Goal: Task Accomplishment & Management: Manage account settings

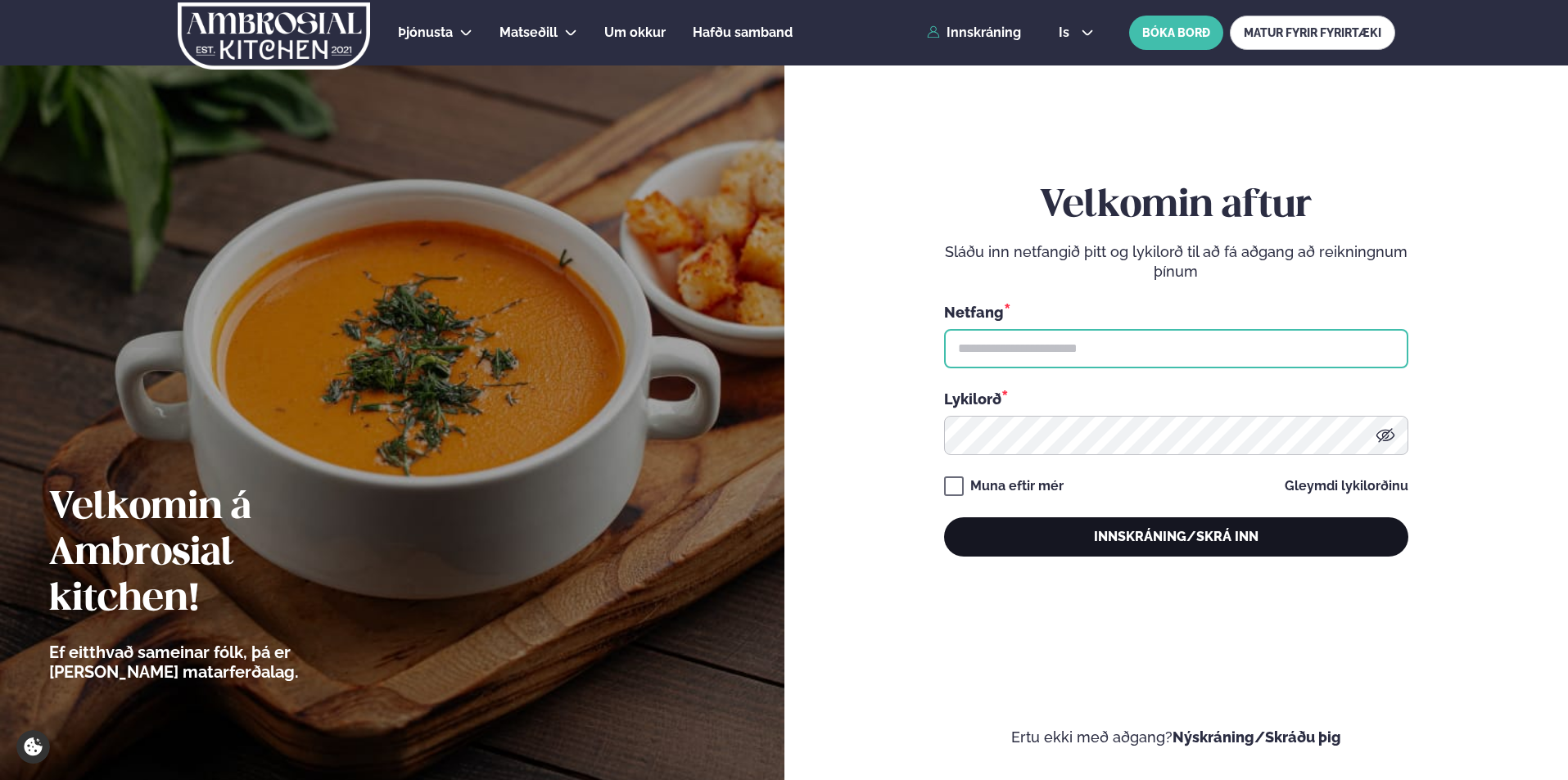
type input "**********"
click at [1116, 532] on button "Innskráning/Skrá inn" at bounding box center [1176, 537] width 464 height 39
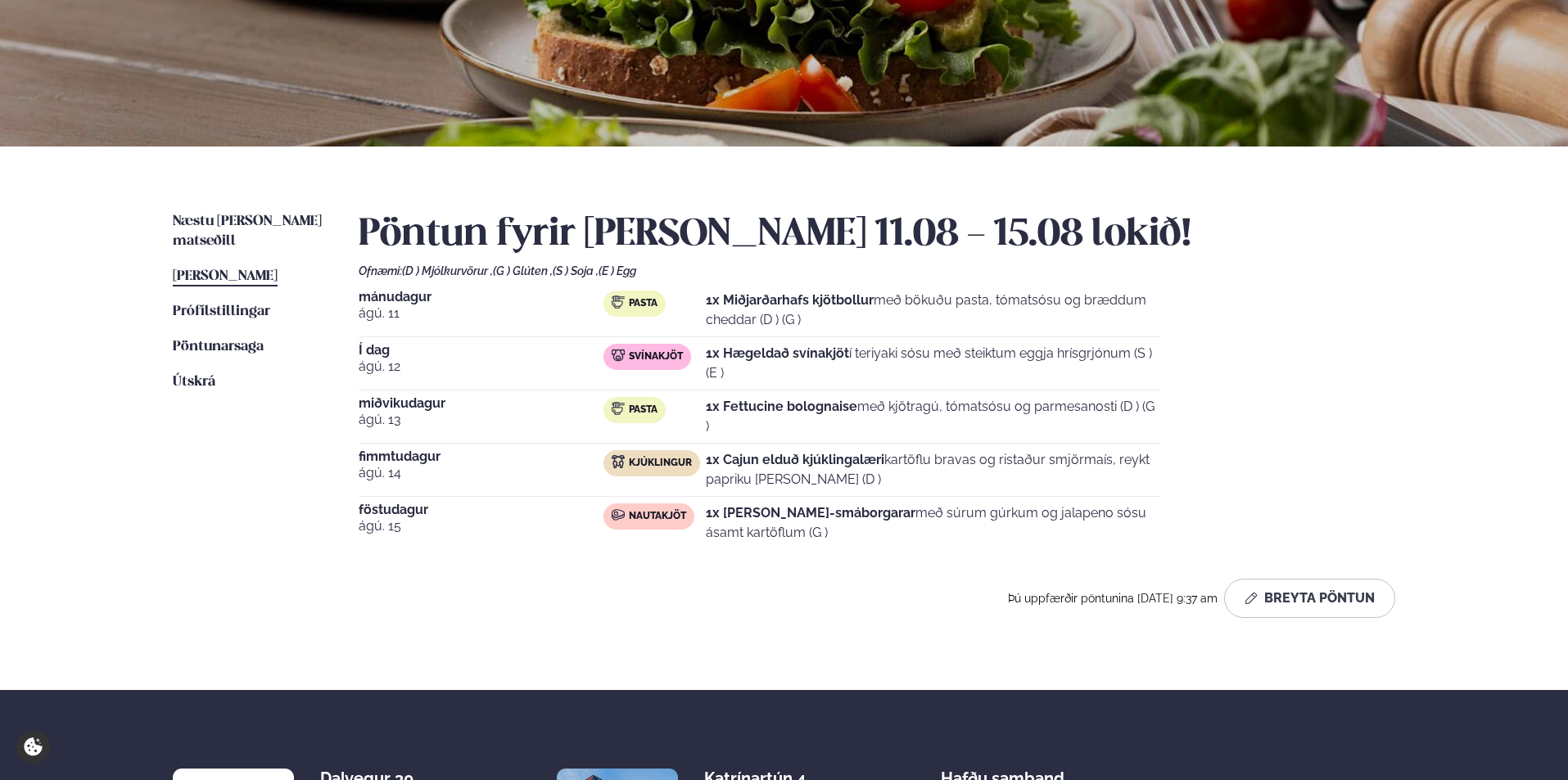
scroll to position [219, 0]
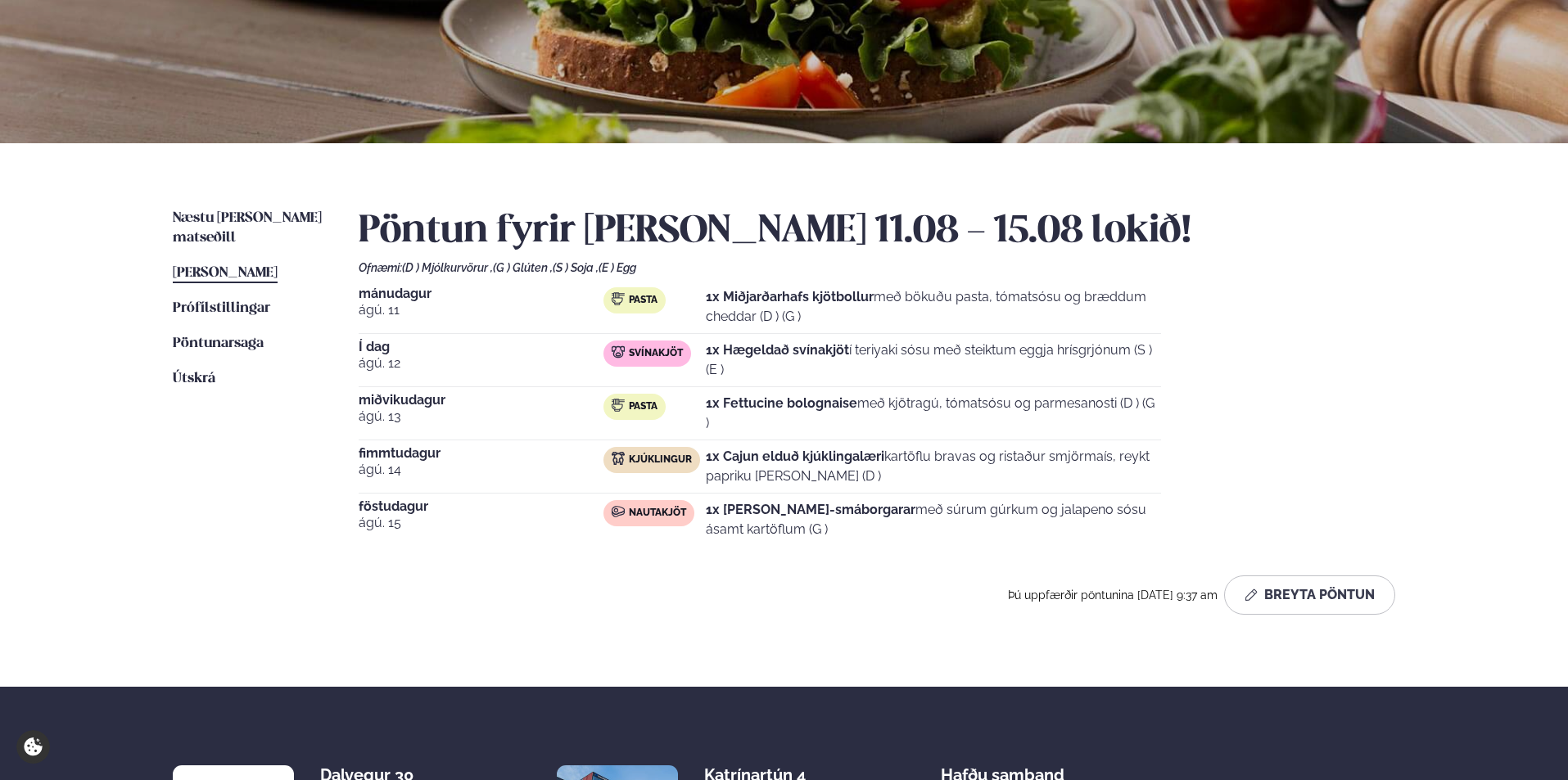
click at [835, 576] on div "Þú uppfærðir pöntunina [DATE] 9:37 am Breyta Pöntun" at bounding box center [876, 595] width 1036 height 39
click at [1301, 576] on button "Breyta Pöntun" at bounding box center [1309, 595] width 171 height 39
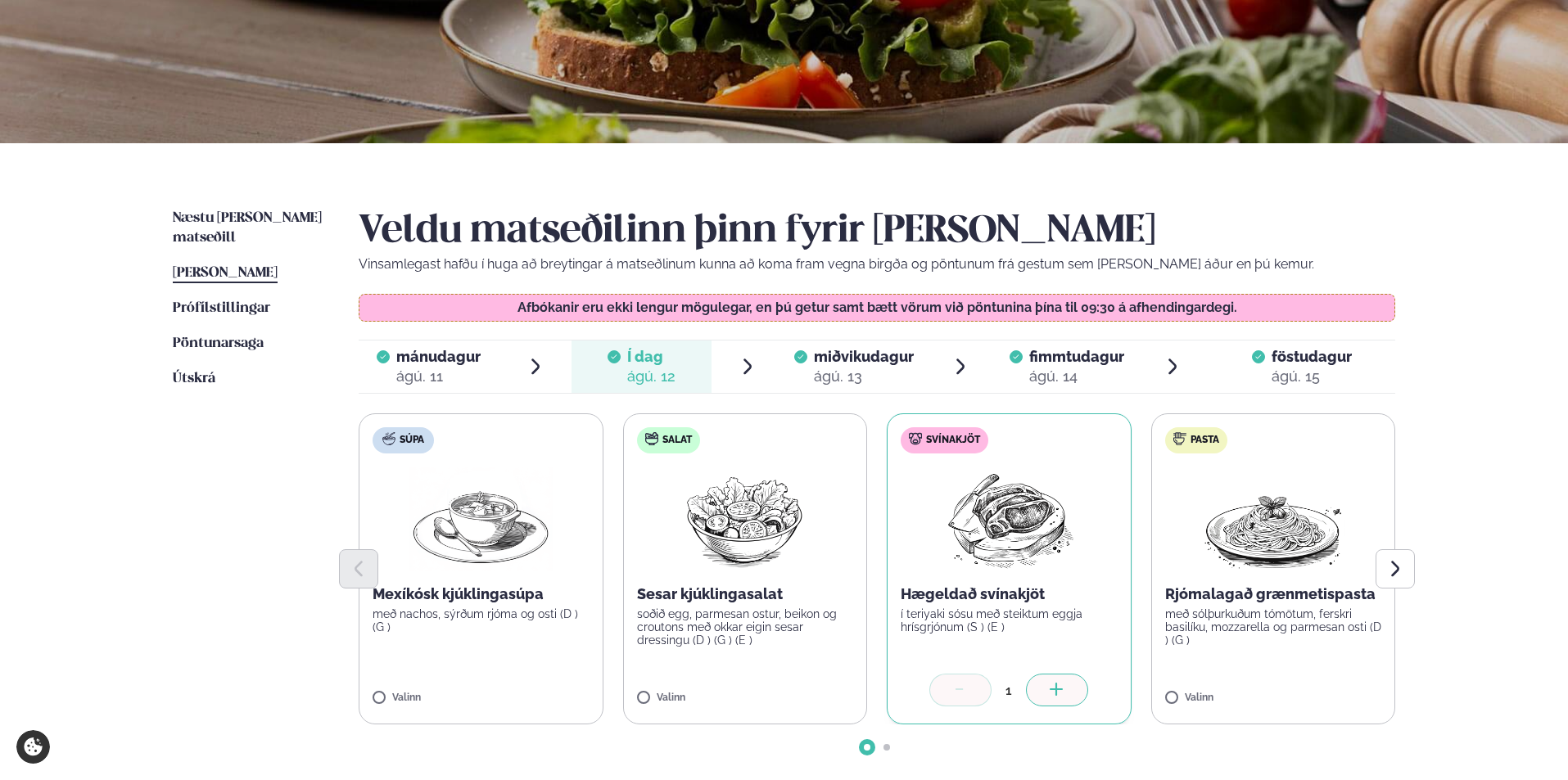
click at [1292, 353] on span "föstudagur" at bounding box center [1312, 356] width 80 height 17
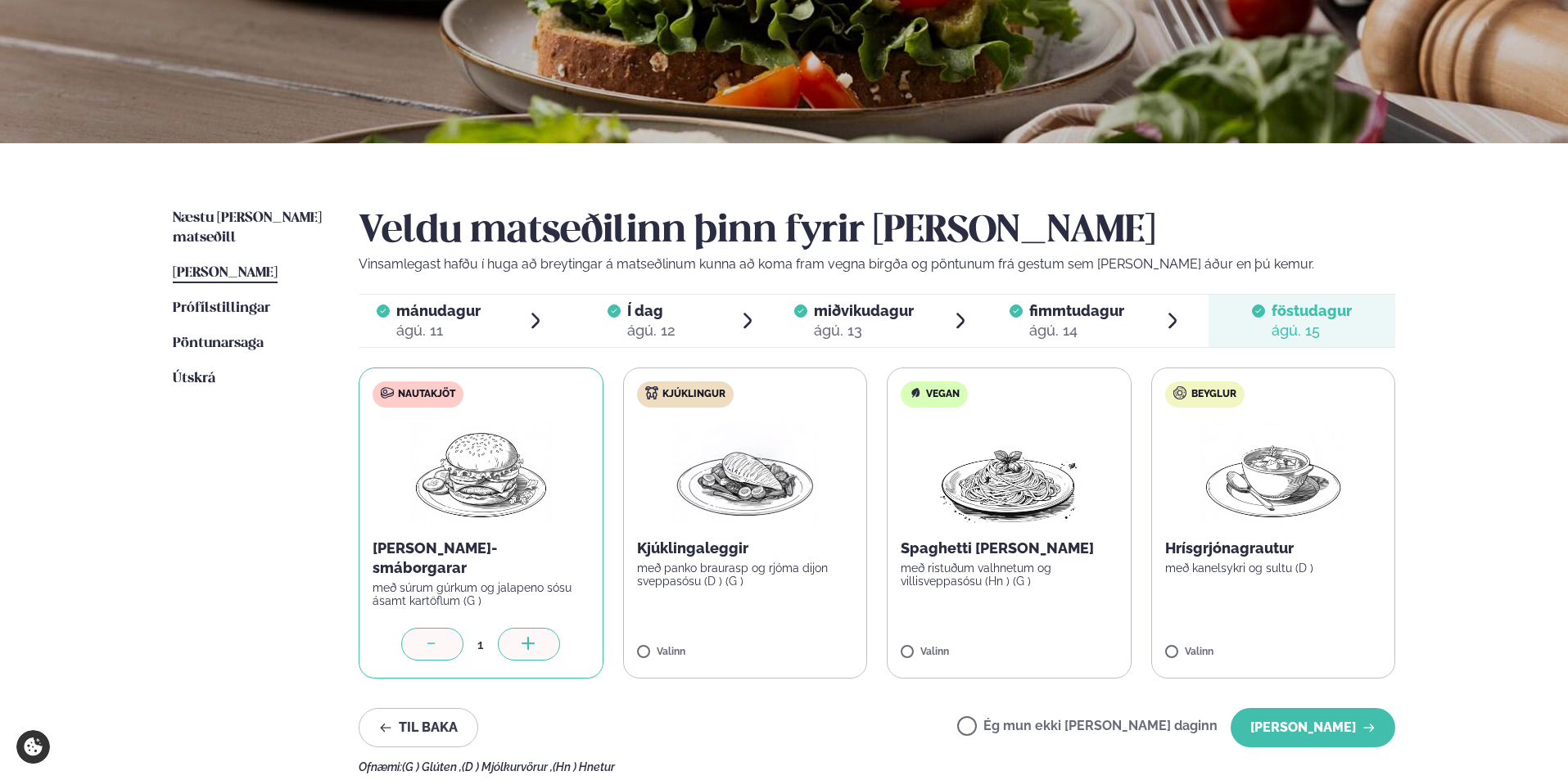
click at [433, 643] on icon at bounding box center [432, 645] width 16 height 16
click at [1317, 727] on button "[PERSON_NAME]" at bounding box center [1313, 727] width 164 height 39
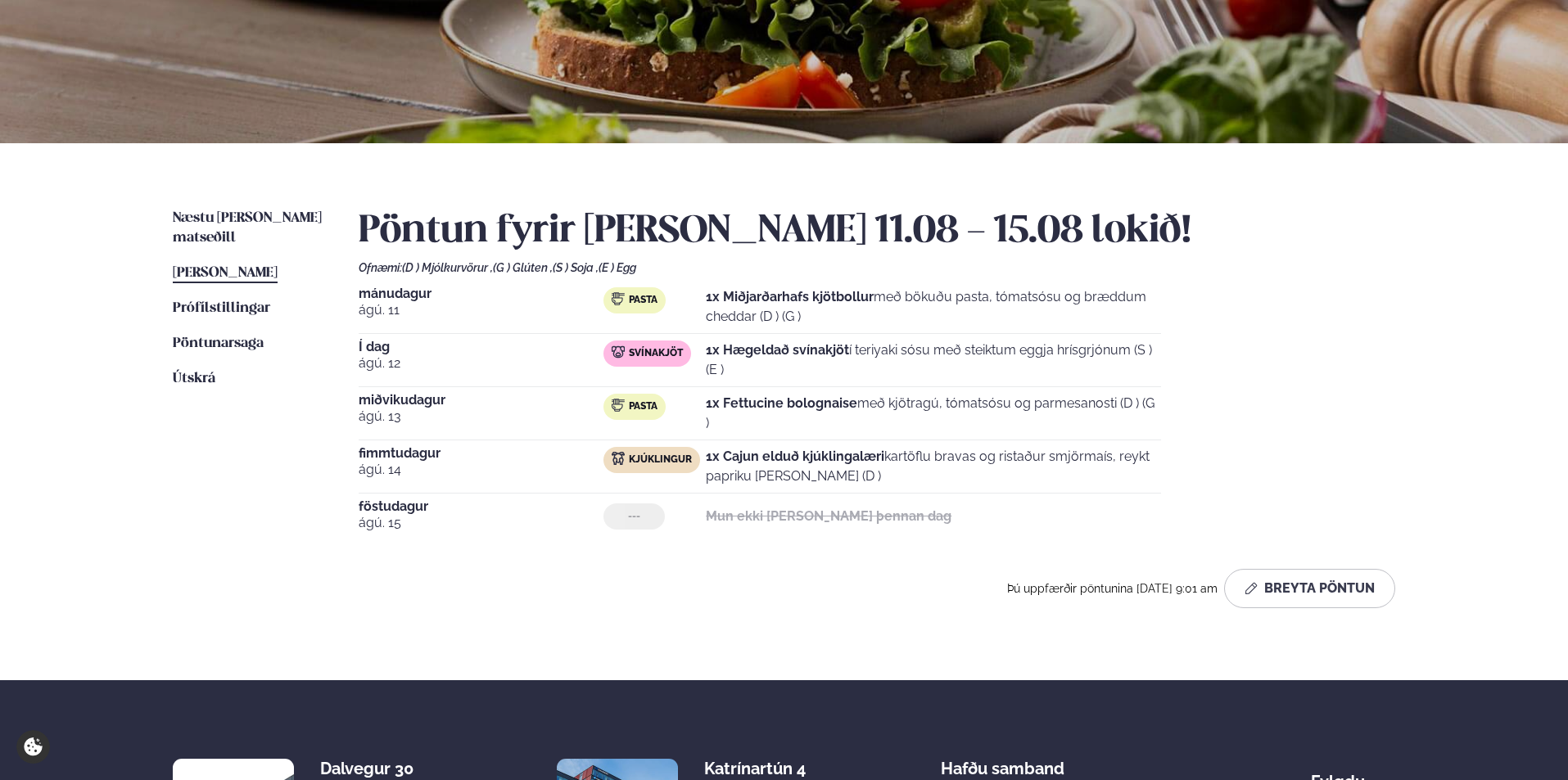
click at [707, 609] on div "Pöntun fyrir [PERSON_NAME] 11.08 - 15.08 lokið! Ofnæmi: (D ) Mjólkurvörur , (G …" at bounding box center [876, 415] width 1036 height 412
click at [715, 610] on div "Pöntun fyrir [PERSON_NAME] 11.08 - 15.08 lokið! Ofnæmi: (D ) Mjólkurvörur , (G …" at bounding box center [876, 415] width 1036 height 412
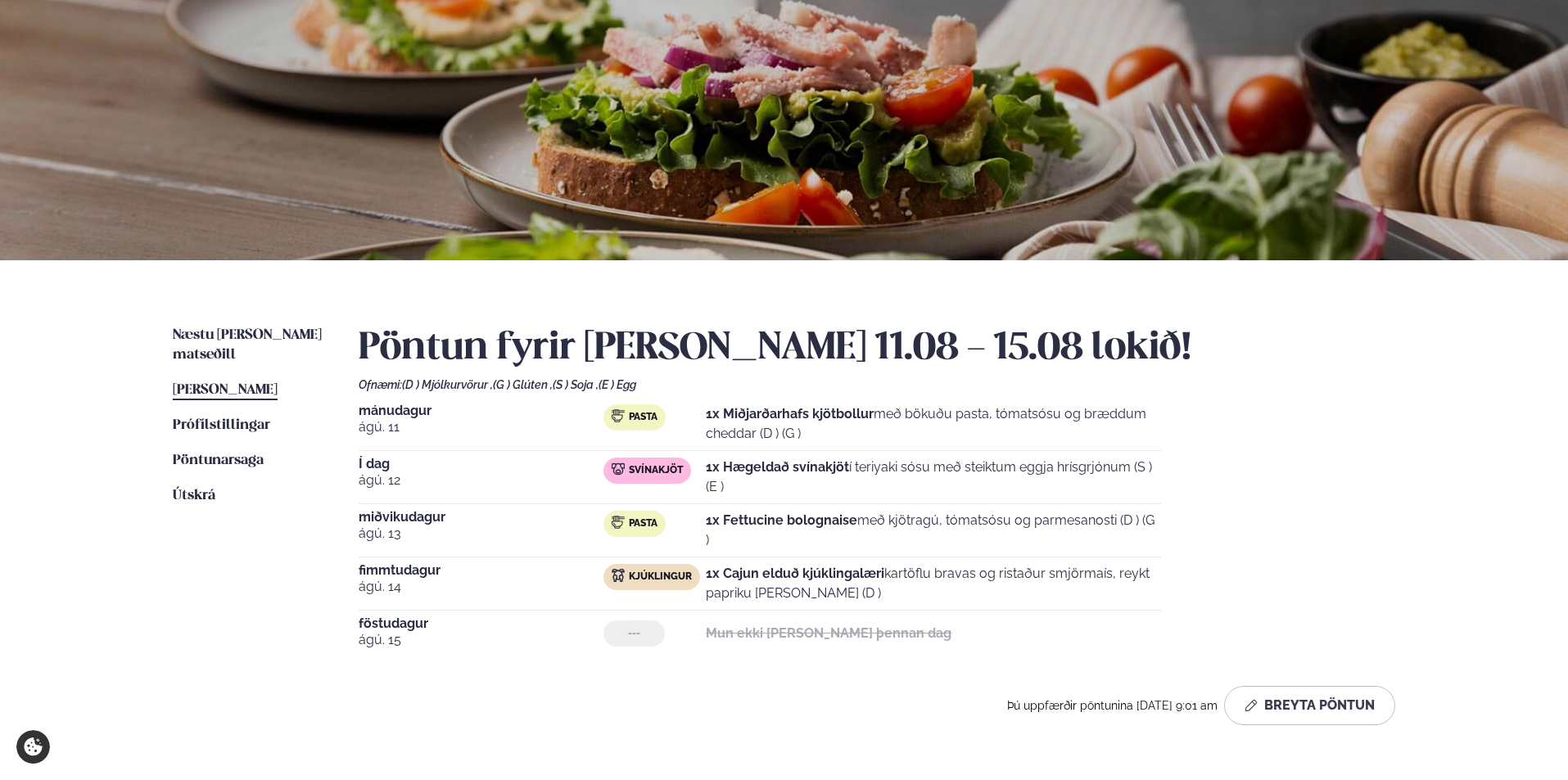
scroll to position [0, 0]
